Goal: Task Accomplishment & Management: Use online tool/utility

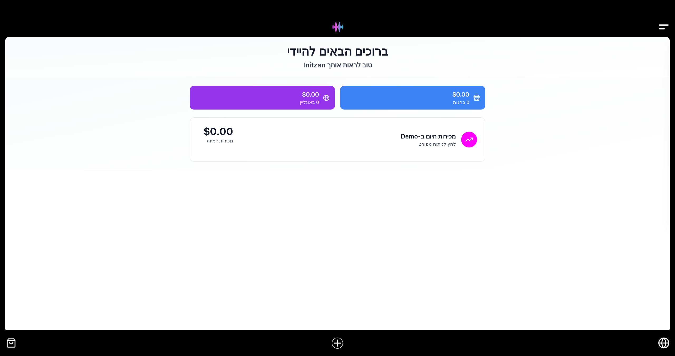
click at [662, 345] on icon "חנות אונליין" at bounding box center [664, 344] width 4 height 10
click at [666, 346] on icon "חנות אונליין" at bounding box center [664, 343] width 12 height 12
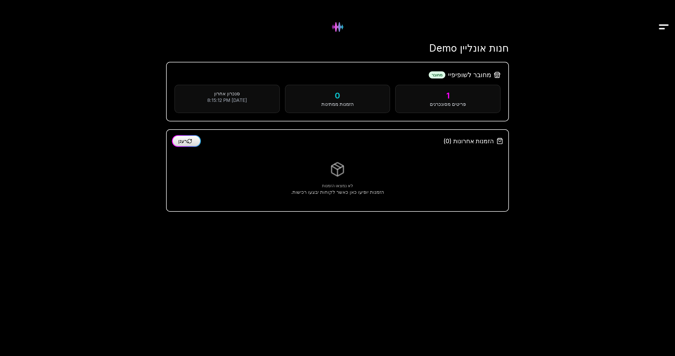
click at [657, 33] on div at bounding box center [337, 18] width 675 height 37
click at [664, 28] on img "Drawer" at bounding box center [664, 27] width 12 height 20
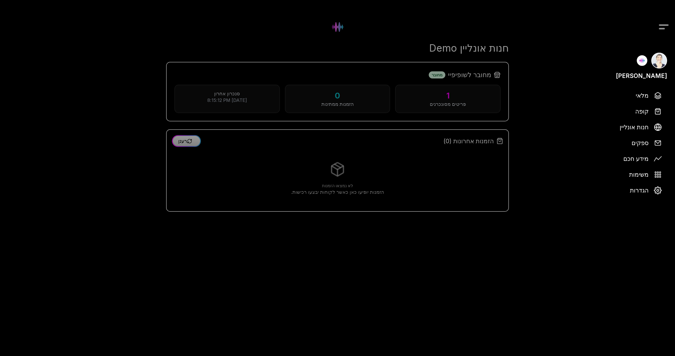
click at [664, 28] on div at bounding box center [337, 178] width 675 height 356
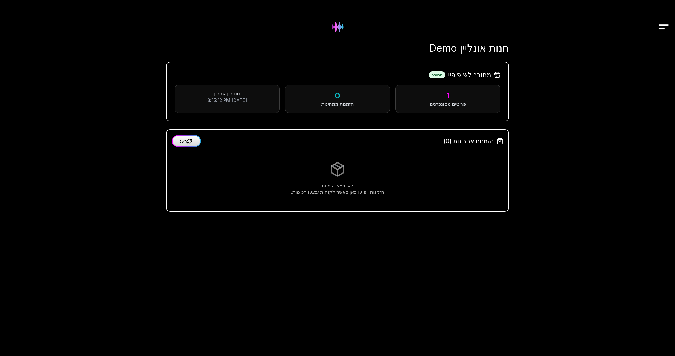
click at [338, 28] on img at bounding box center [337, 26] width 21 height 21
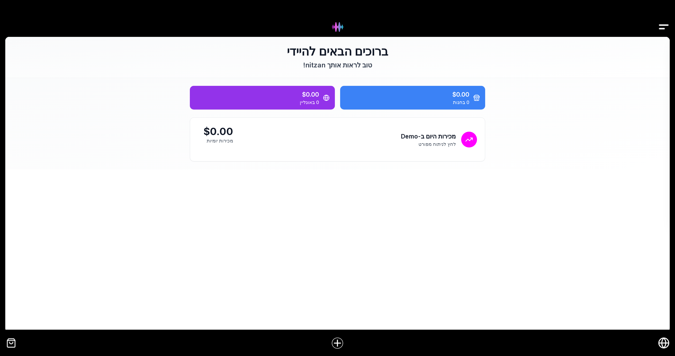
click at [661, 22] on img "Drawer" at bounding box center [664, 27] width 12 height 20
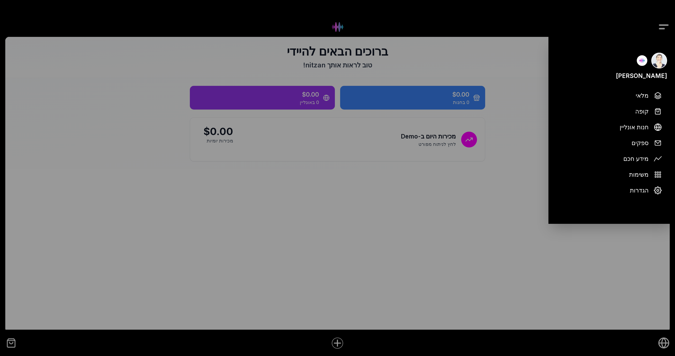
click at [661, 22] on div at bounding box center [337, 178] width 675 height 356
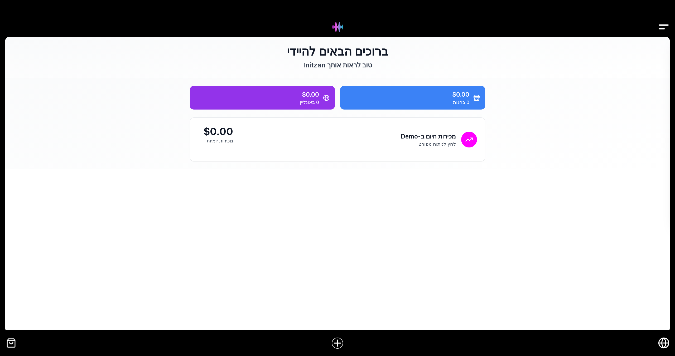
click at [664, 342] on icon "חנות אונליין" at bounding box center [664, 343] width 12 height 12
